Goal: Entertainment & Leisure: Consume media (video, audio)

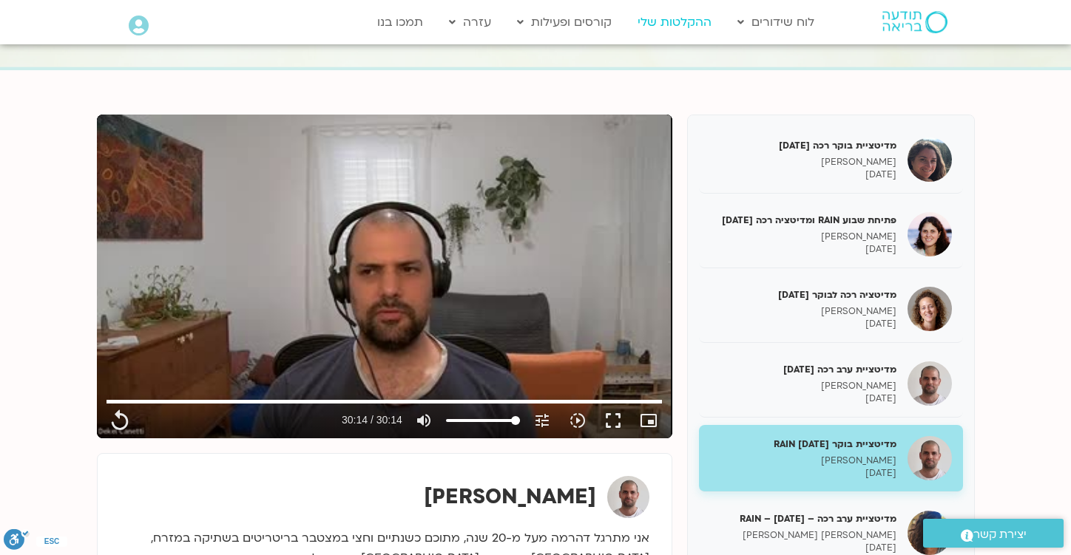
click at [663, 16] on link "ההקלטות שלי" at bounding box center [674, 22] width 89 height 28
type input "1814.52"
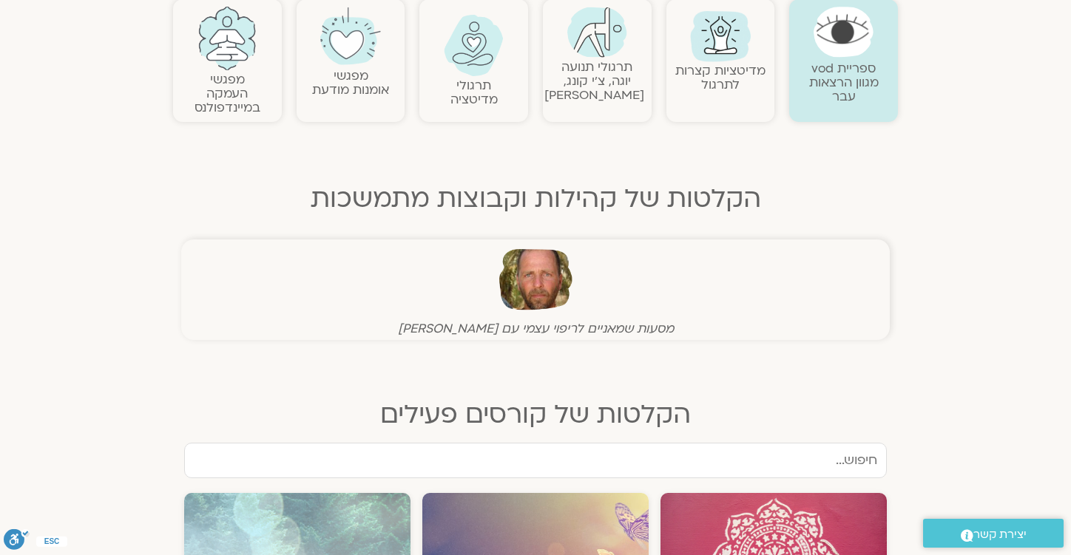
scroll to position [347, 0]
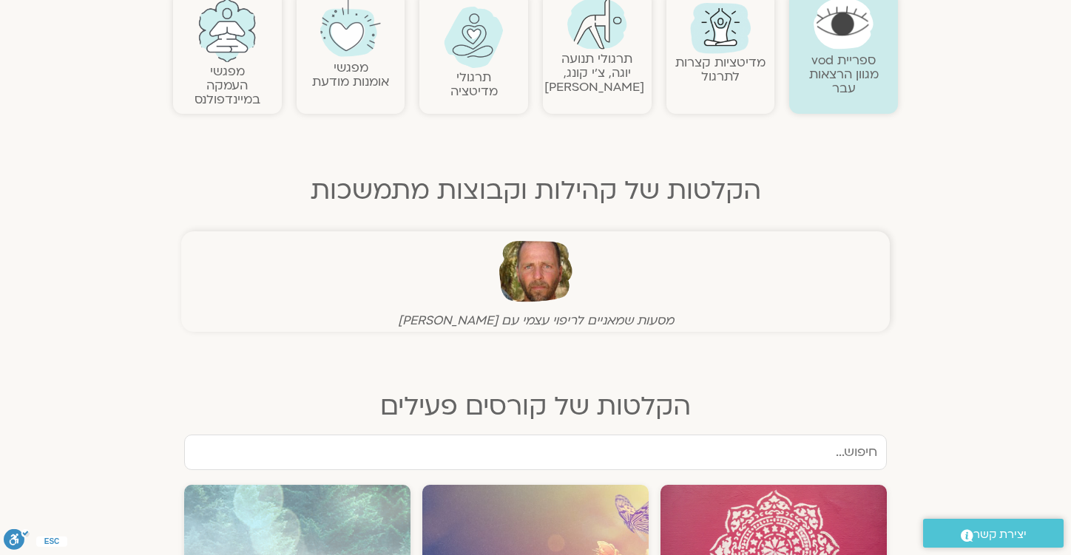
click at [535, 289] on img at bounding box center [535, 271] width 73 height 73
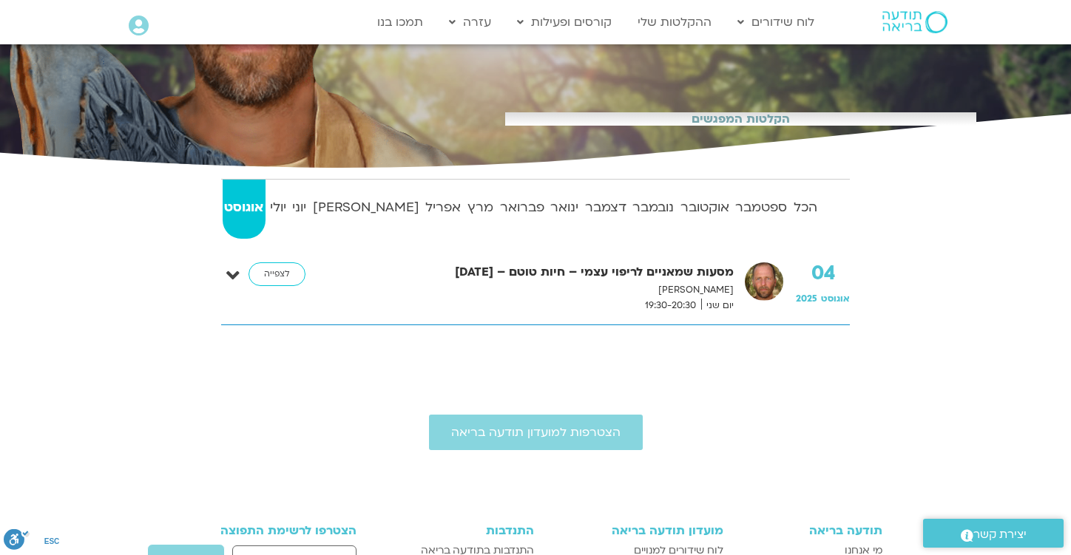
scroll to position [222, 0]
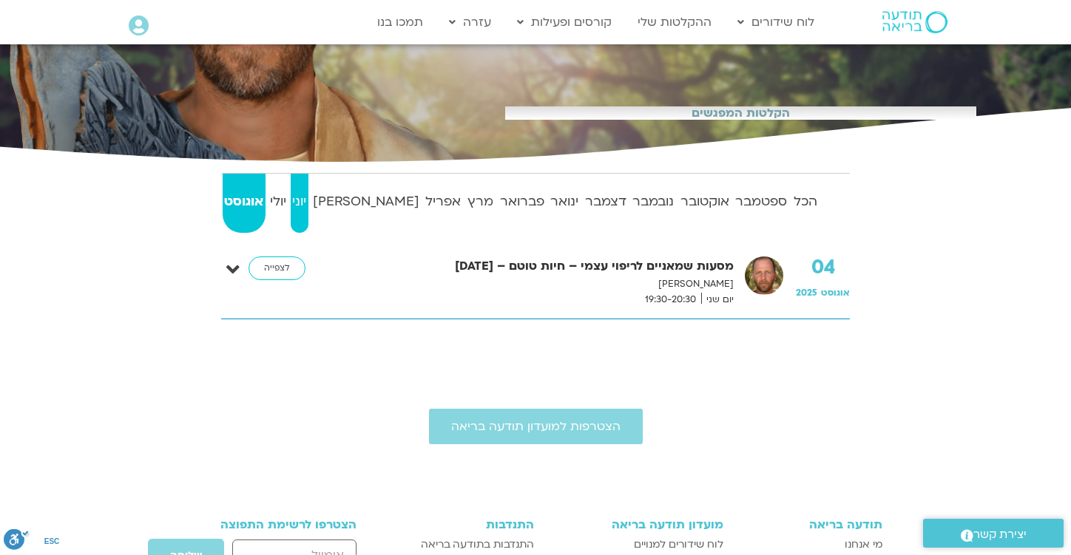
click at [308, 203] on strong "יוני" at bounding box center [300, 202] width 18 height 22
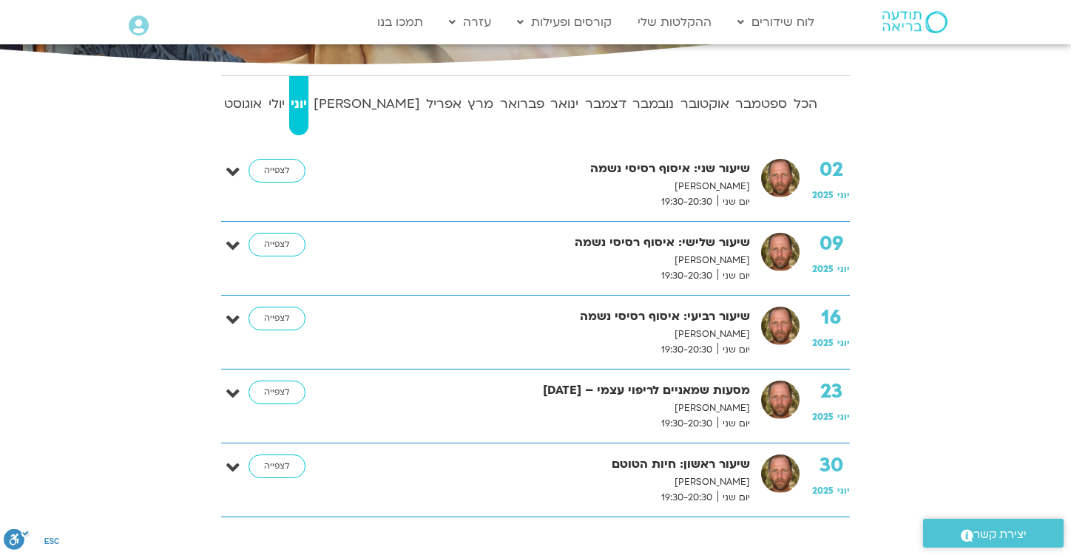
scroll to position [322, 0]
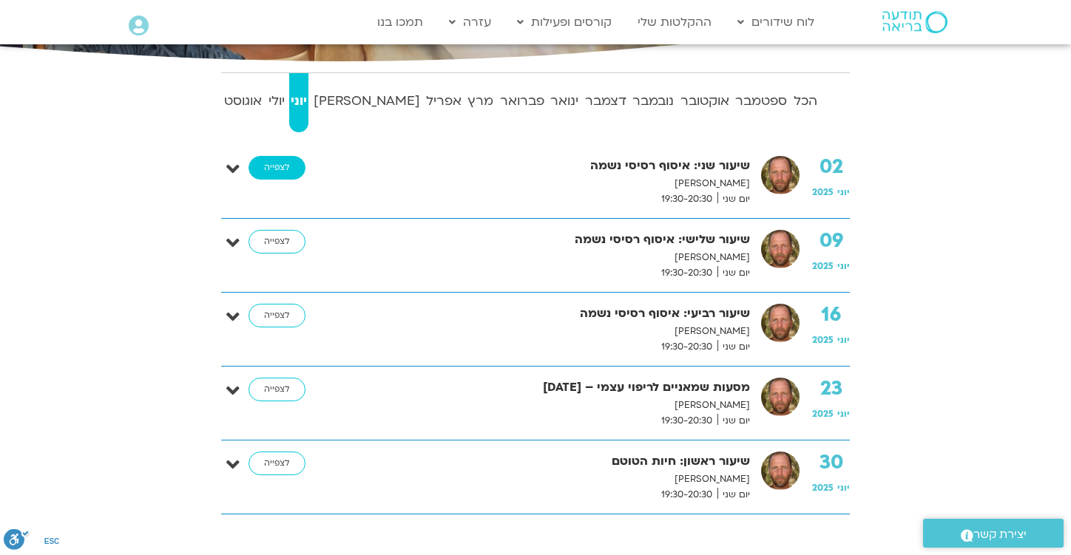
click at [278, 178] on link "לצפייה" at bounding box center [276, 168] width 57 height 24
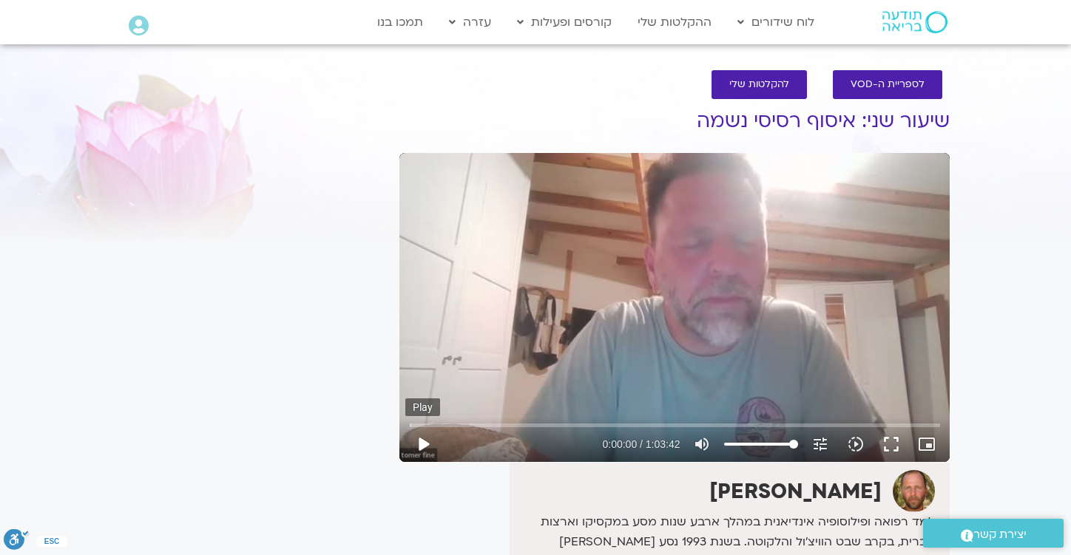
click at [427, 442] on button "play_arrow" at bounding box center [422, 444] width 35 height 35
click at [425, 424] on input "Seek" at bounding box center [675, 425] width 530 height 9
click at [450, 421] on input "Seek" at bounding box center [675, 425] width 530 height 9
click at [467, 423] on input "Seek" at bounding box center [675, 425] width 530 height 9
click at [570, 316] on div "Skip Ad 0:00 pause 0:09:38 / 1:03:42 volume_up Mute tune Resolution Auto 360p s…" at bounding box center [674, 307] width 550 height 309
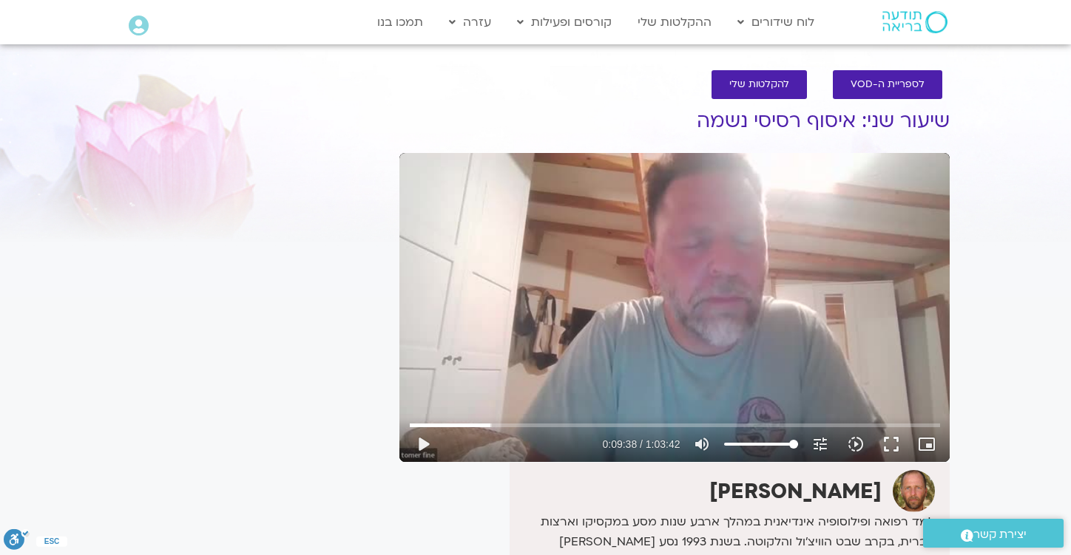
click at [492, 281] on div "Skip Ad 0:00 play_arrow 0:09:38 / 1:03:42 volume_up Mute tune Resolution Auto 3…" at bounding box center [674, 307] width 550 height 309
type input "833.667902"
click at [425, 444] on button "pause" at bounding box center [422, 444] width 35 height 35
click at [422, 446] on button "play_arrow" at bounding box center [422, 444] width 35 height 35
type input "1214.8145"
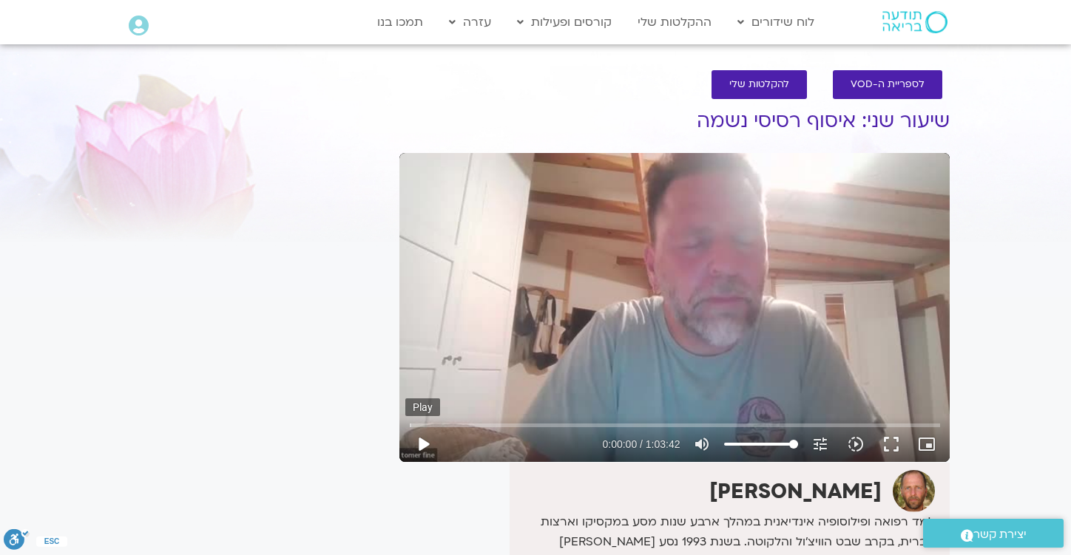
click at [421, 446] on button "play_arrow" at bounding box center [422, 444] width 35 height 35
click at [649, 421] on input "Seek" at bounding box center [675, 425] width 530 height 9
click at [631, 421] on input "Seek" at bounding box center [675, 425] width 530 height 9
click at [617, 422] on input "Seek" at bounding box center [675, 425] width 530 height 9
click at [599, 424] on input "Seek" at bounding box center [675, 425] width 530 height 9
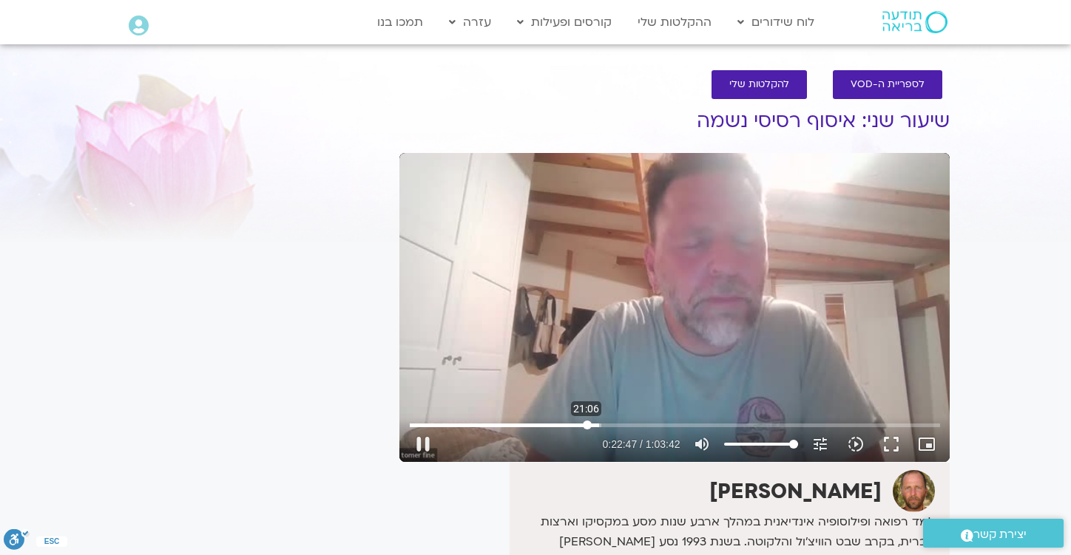
click at [586, 424] on input "Seek" at bounding box center [675, 425] width 530 height 9
click at [579, 424] on input "Seek" at bounding box center [675, 425] width 530 height 9
click at [430, 447] on button "pause" at bounding box center [422, 444] width 35 height 35
type input "1216.320465"
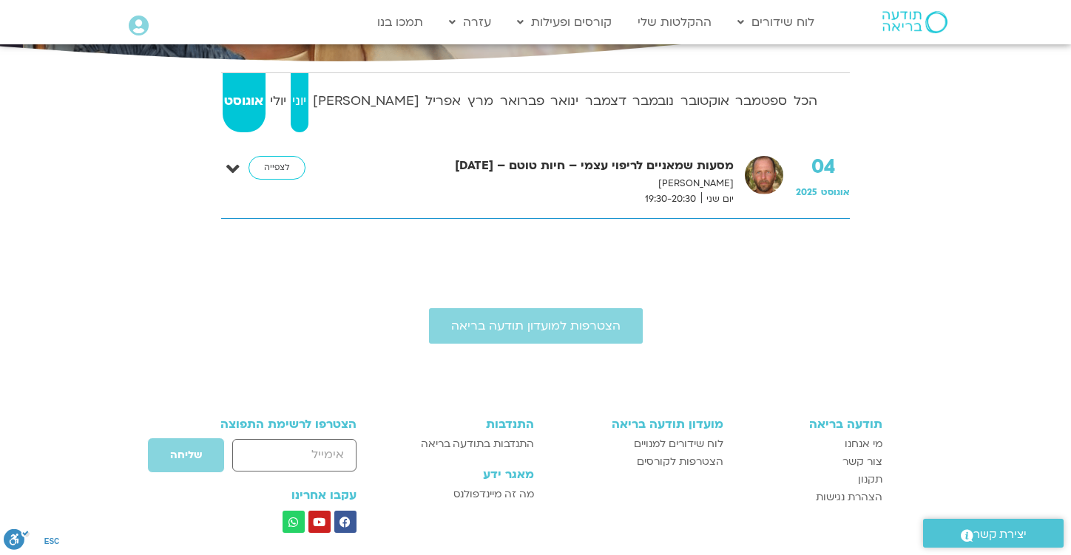
click at [308, 104] on strong "יוני" at bounding box center [300, 101] width 18 height 22
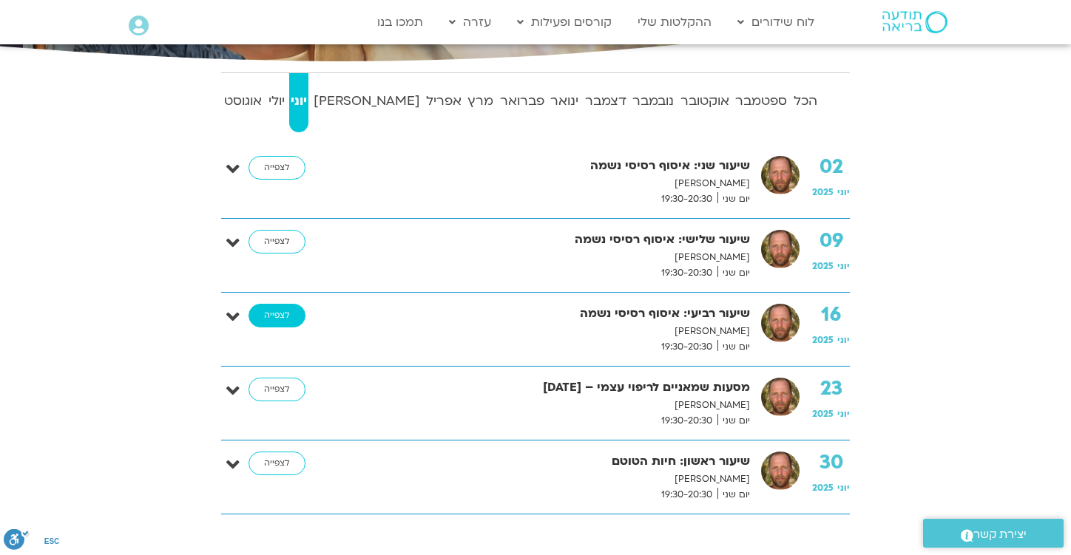
click at [271, 317] on link "לצפייה" at bounding box center [276, 316] width 57 height 24
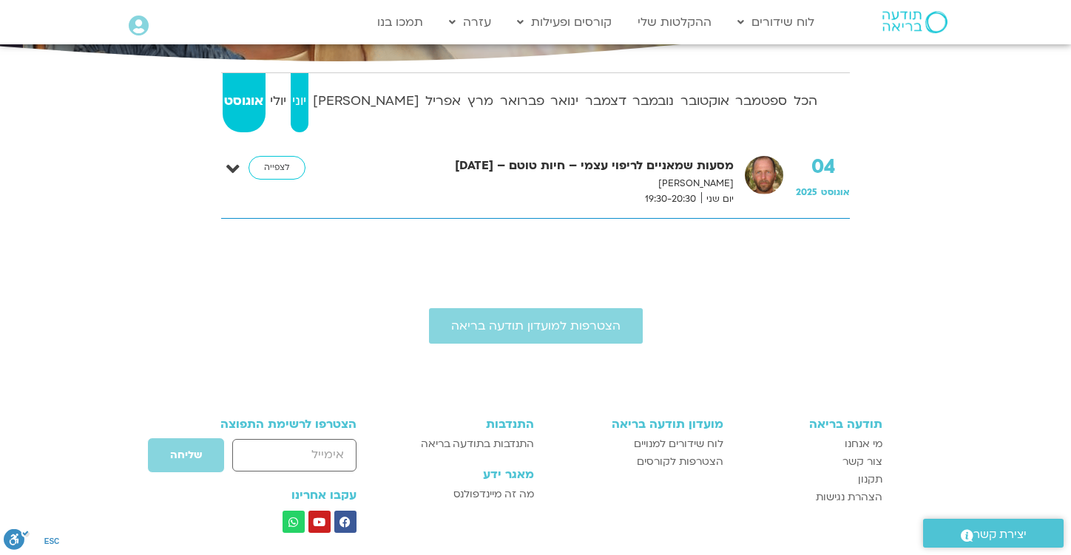
click at [308, 104] on strong "יוני" at bounding box center [300, 101] width 18 height 22
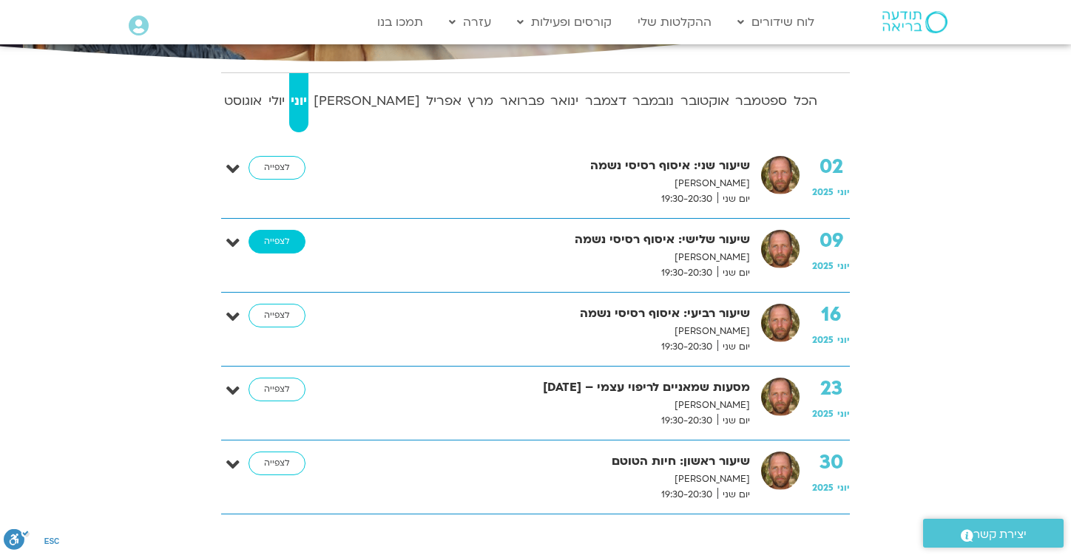
click at [274, 239] on link "לצפייה" at bounding box center [276, 242] width 57 height 24
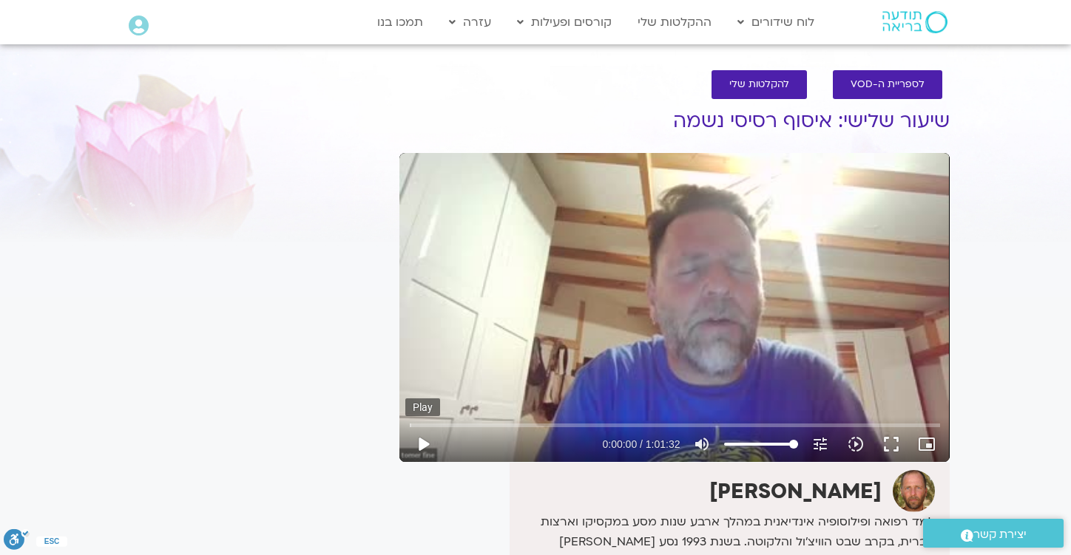
click at [425, 442] on button "play_arrow" at bounding box center [422, 444] width 35 height 35
click at [422, 424] on input "Seek" at bounding box center [675, 425] width 530 height 9
click at [436, 421] on input "Seek" at bounding box center [675, 425] width 530 height 9
click at [424, 444] on button "pause" at bounding box center [422, 444] width 35 height 35
click at [424, 444] on button "play_arrow" at bounding box center [422, 444] width 35 height 35
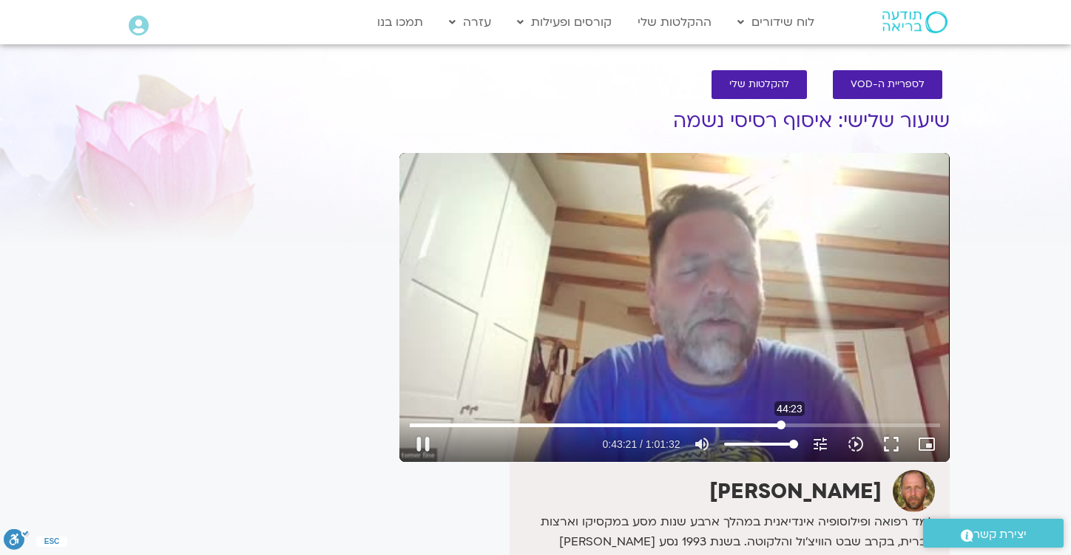
click at [790, 427] on input "Seek" at bounding box center [675, 425] width 530 height 9
click at [804, 423] on input "Seek" at bounding box center [675, 425] width 530 height 9
click at [818, 423] on input "Seek" at bounding box center [675, 425] width 530 height 9
click at [828, 424] on input "Seek" at bounding box center [675, 425] width 530 height 9
click at [846, 424] on input "Seek" at bounding box center [675, 425] width 530 height 9
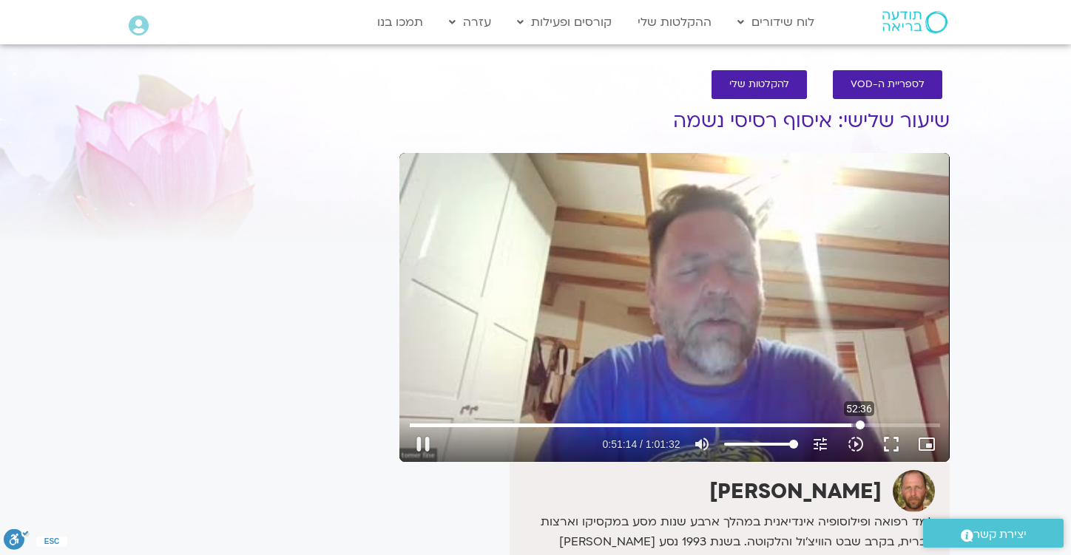
click at [859, 423] on input "Seek" at bounding box center [675, 425] width 530 height 9
click at [881, 427] on input "Seek" at bounding box center [675, 425] width 530 height 9
click at [898, 431] on button "fullscreen" at bounding box center [890, 444] width 35 height 35
click at [898, 424] on input "Seek" at bounding box center [675, 425] width 530 height 9
click at [937, 423] on input "Seek" at bounding box center [675, 425] width 530 height 9
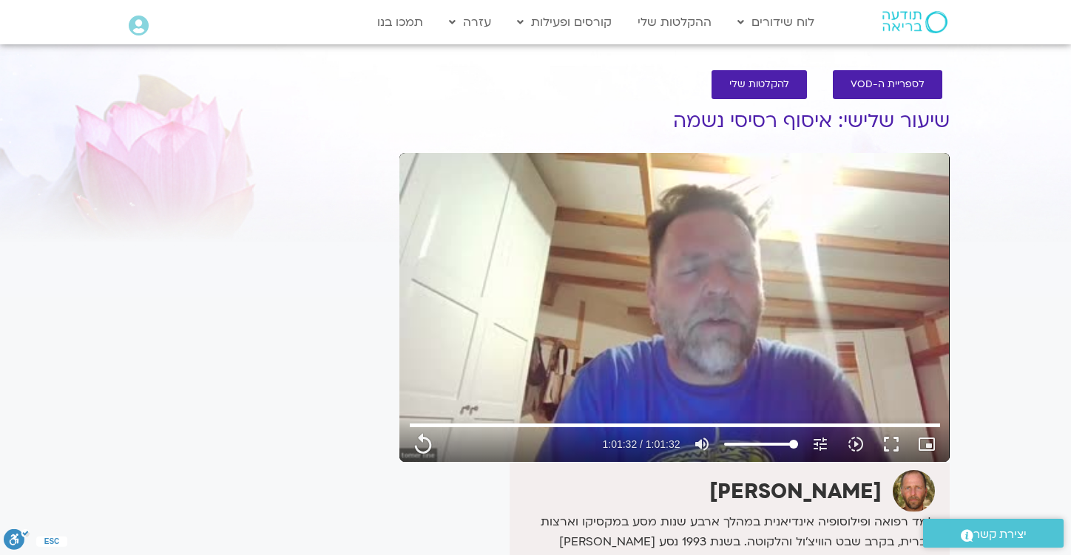
type input "3692.92"
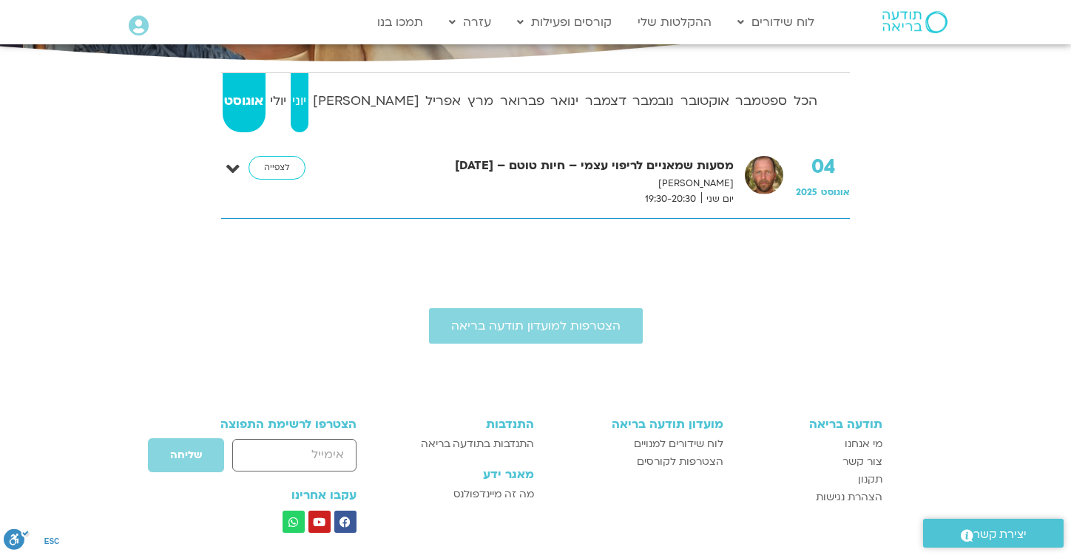
click at [308, 106] on strong "יוני" at bounding box center [300, 101] width 18 height 22
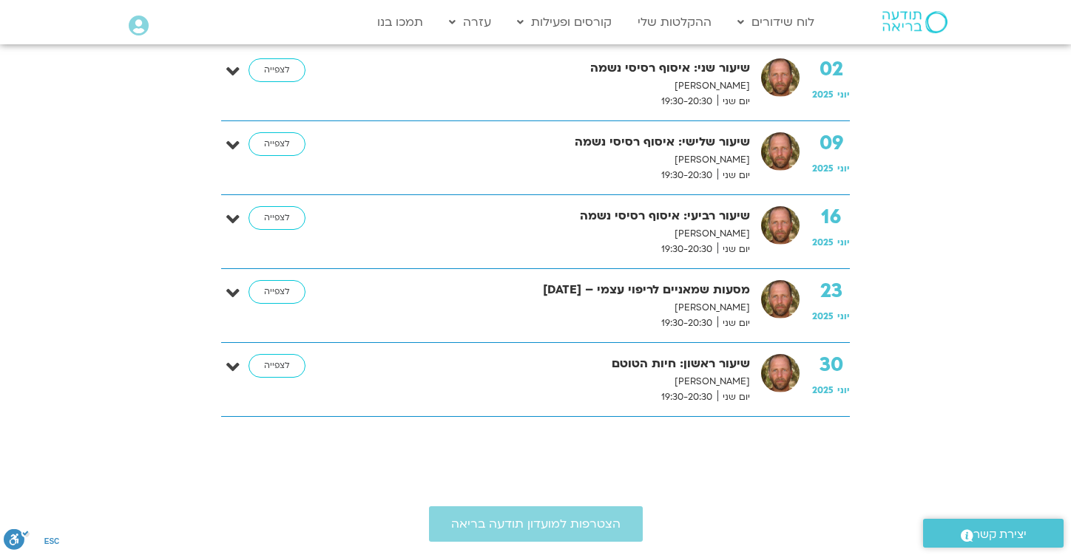
scroll to position [428, 0]
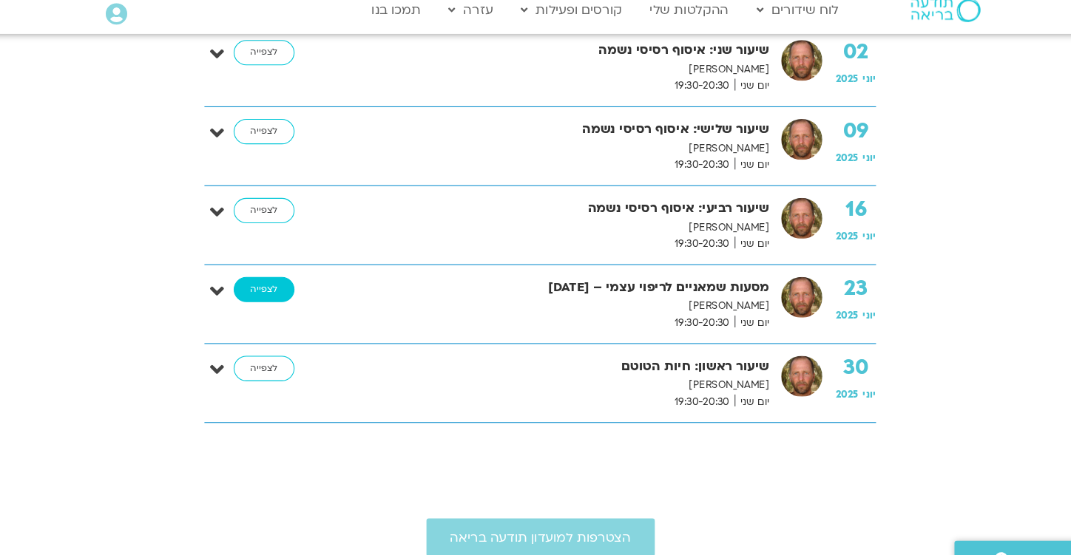
click at [279, 277] on link "לצפייה" at bounding box center [276, 284] width 57 height 24
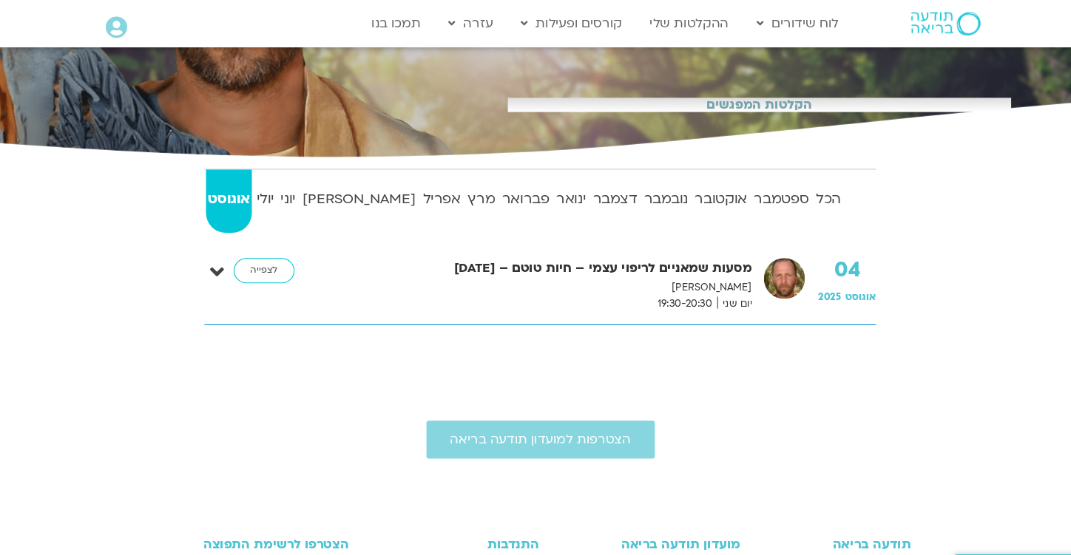
scroll to position [231, 0]
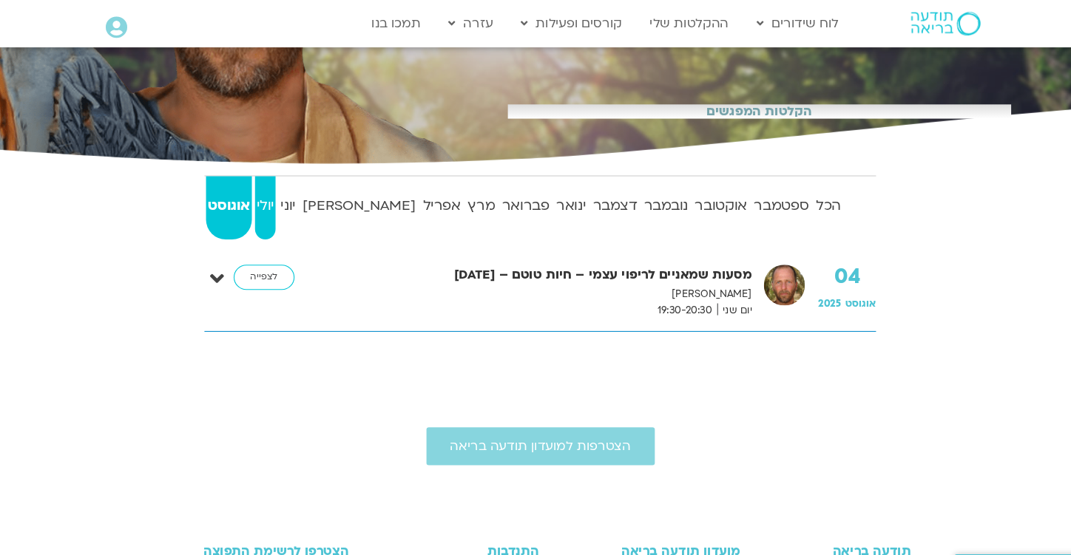
click at [287, 199] on strong "יולי" at bounding box center [278, 193] width 20 height 22
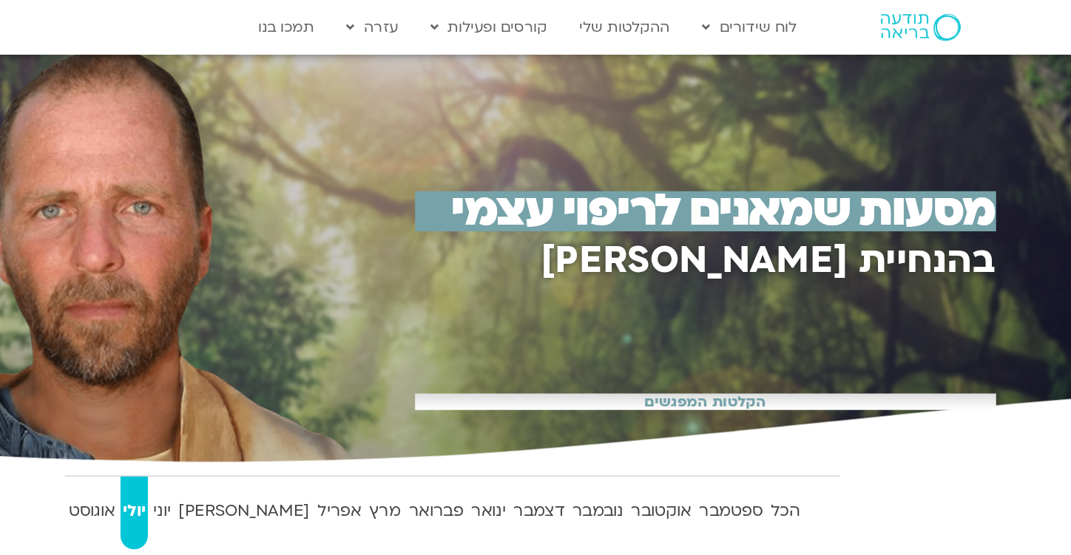
scroll to position [0, 0]
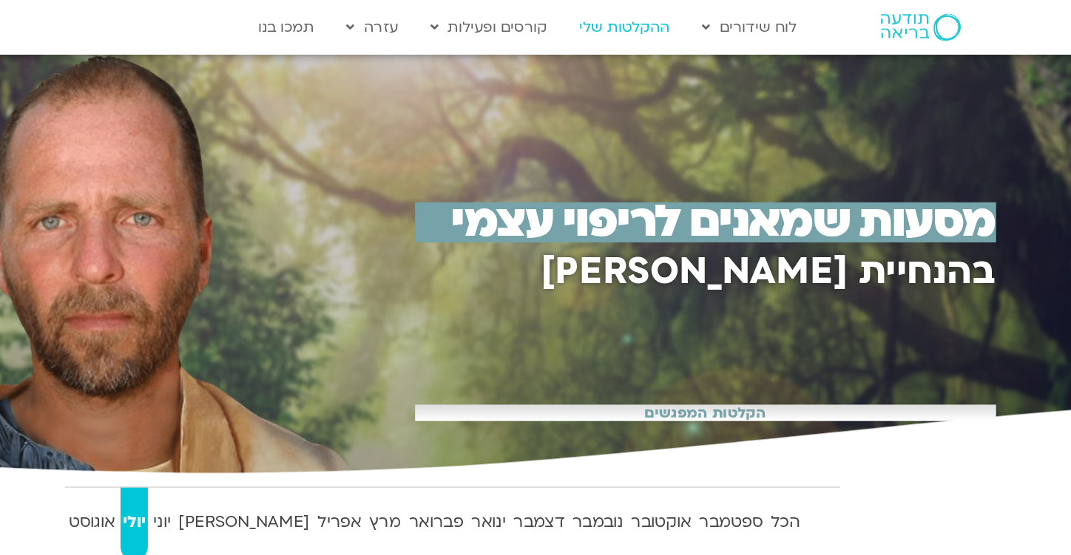
click at [665, 30] on link "ההקלטות שלי" at bounding box center [674, 22] width 89 height 28
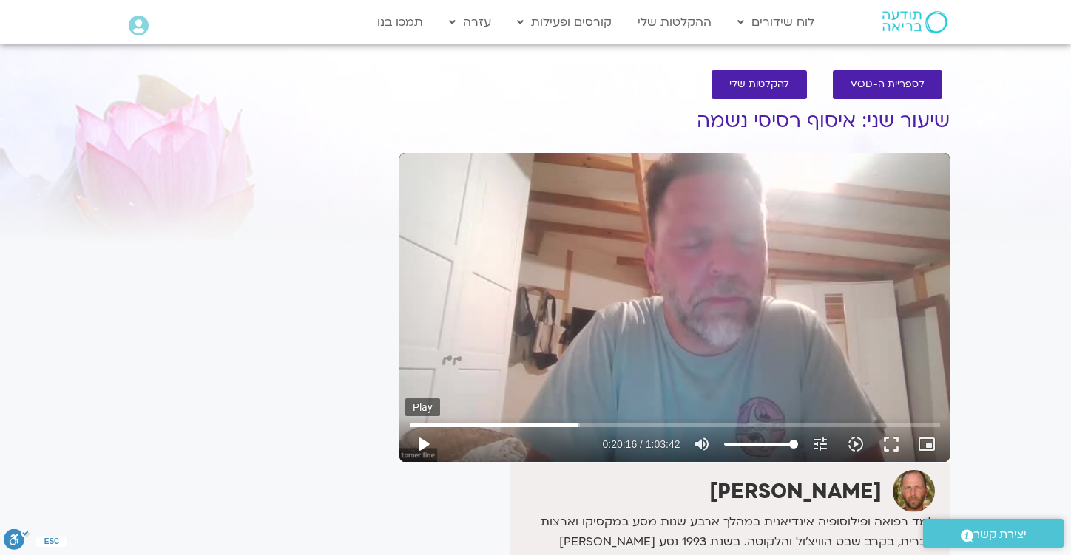
click at [426, 445] on button "play_arrow" at bounding box center [422, 444] width 35 height 35
click at [767, 424] on input "Seek" at bounding box center [675, 425] width 530 height 9
click at [780, 422] on input "Seek" at bounding box center [675, 425] width 530 height 9
click at [802, 424] on input "Seek" at bounding box center [675, 425] width 530 height 9
click at [818, 424] on input "Seek" at bounding box center [675, 425] width 530 height 9
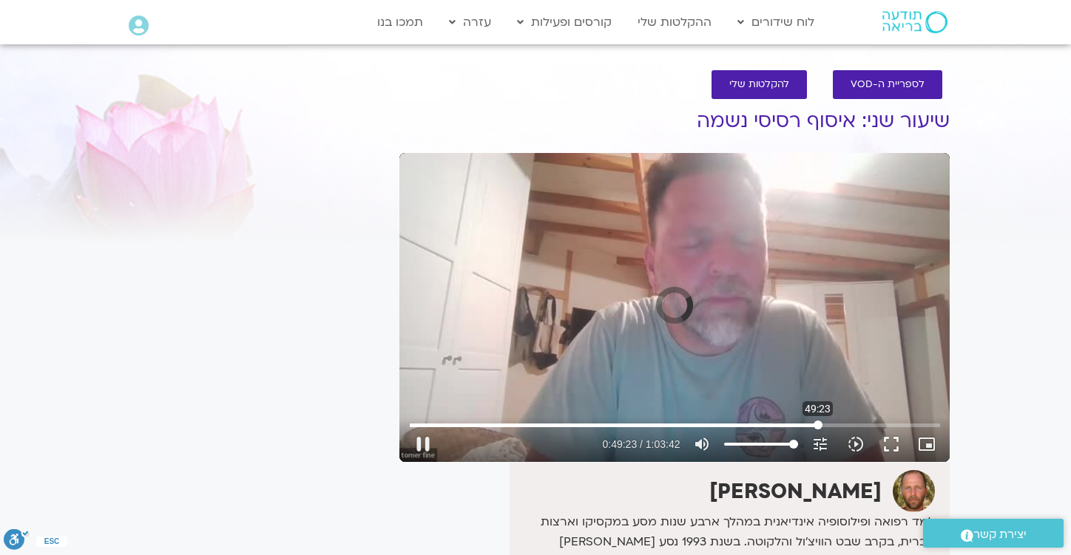
click at [818, 424] on input "Seek" at bounding box center [675, 425] width 530 height 9
click at [846, 420] on div "Skip Ad 52:22 pause 0:49:26 / 1:03:42 volume_up Mute tune Resolution Auto 360p …" at bounding box center [674, 438] width 539 height 48
type input "2968.015778"
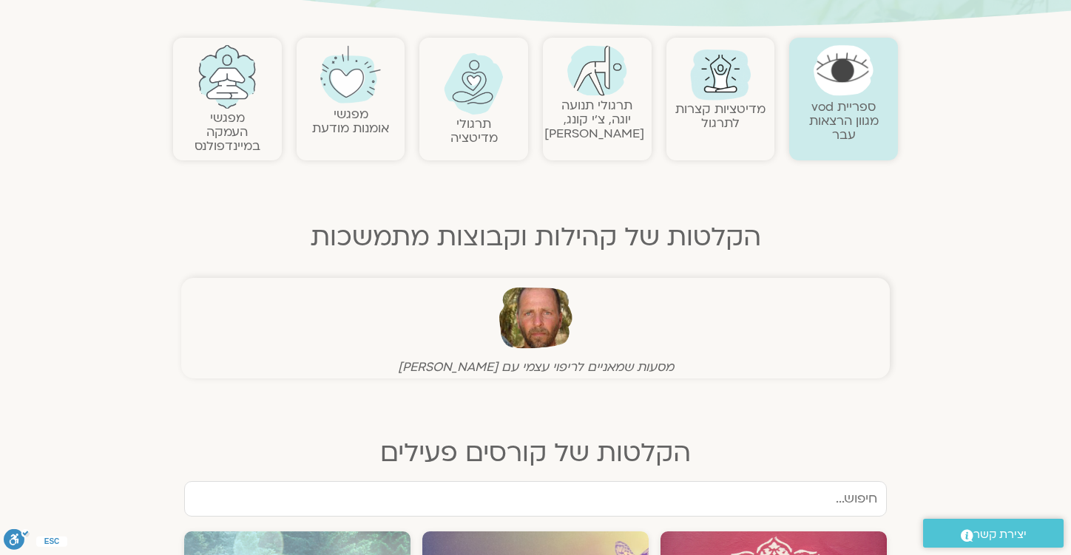
scroll to position [299, 0]
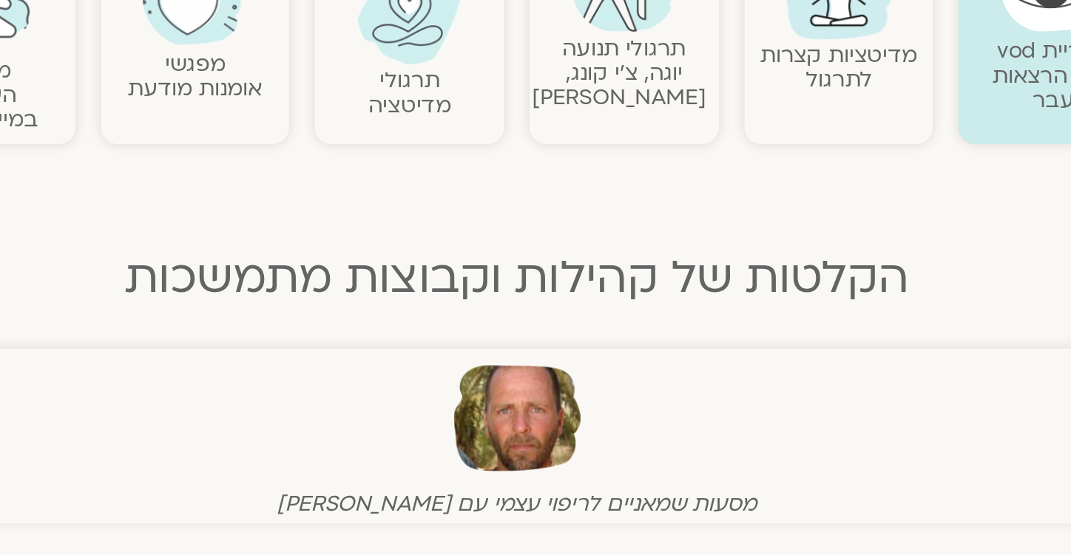
click at [498, 125] on h2 "תרגולי מדיטציה" at bounding box center [474, 132] width 94 height 28
click at [487, 123] on link "תרגולי מדיטציה" at bounding box center [473, 132] width 47 height 31
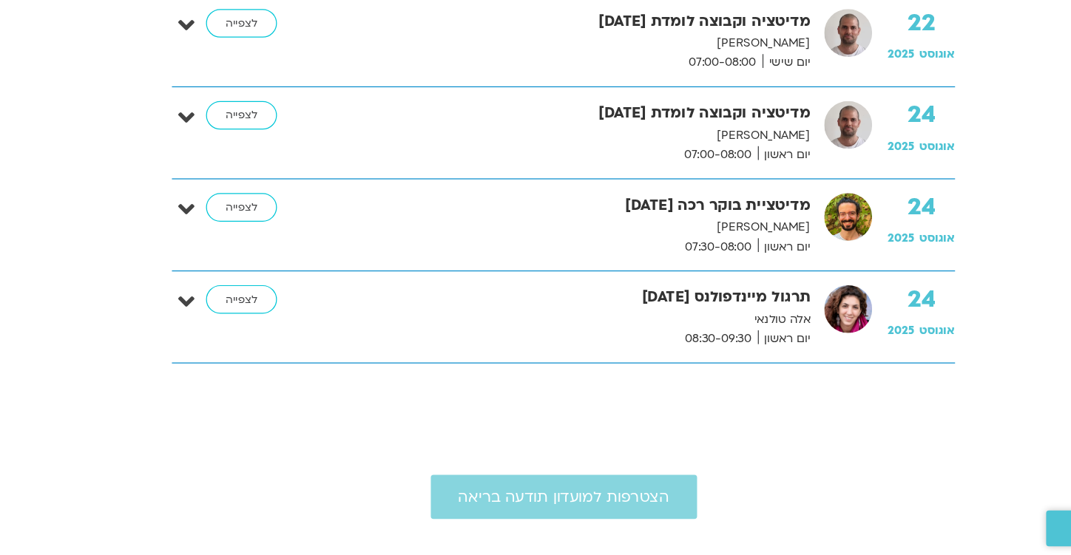
scroll to position [2700, 0]
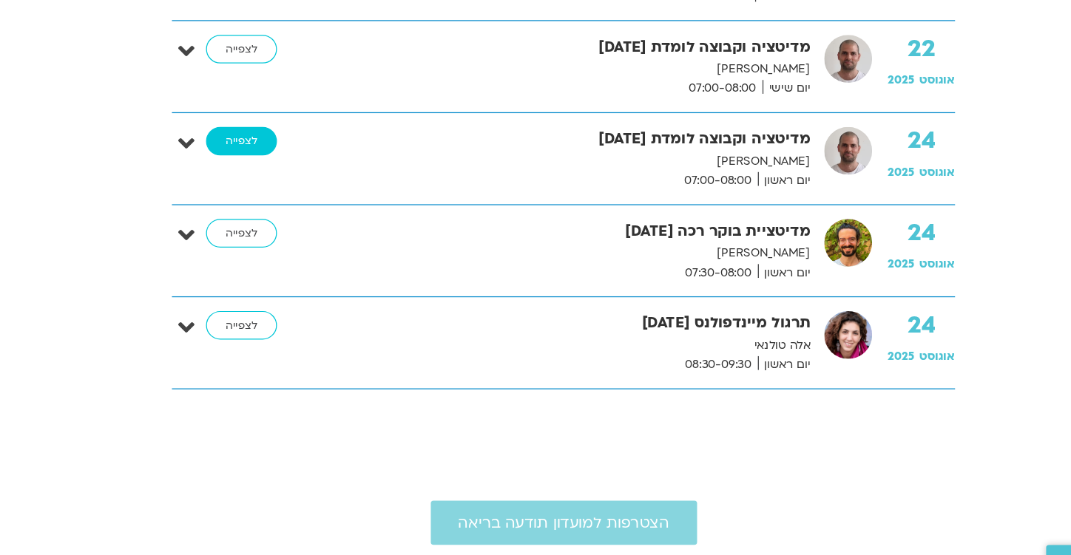
click at [268, 188] on link "לצפייה" at bounding box center [276, 195] width 57 height 24
